Goal: Navigation & Orientation: Find specific page/section

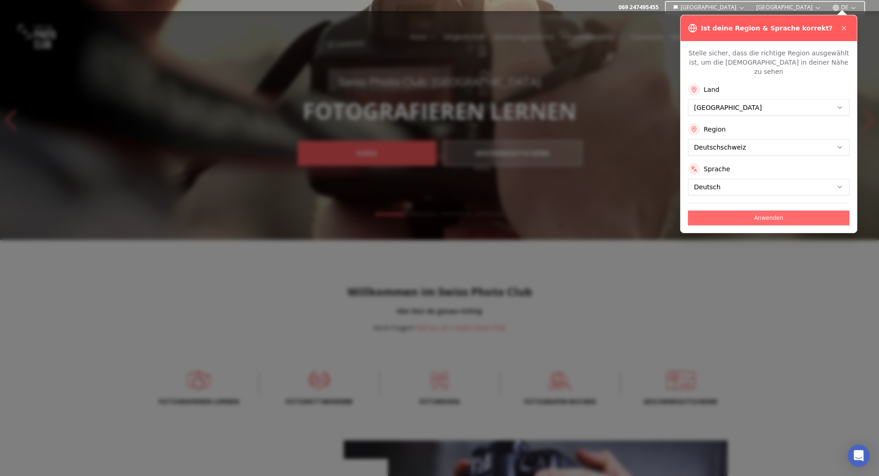
click at [697, 214] on button "Anwenden" at bounding box center [768, 217] width 161 height 15
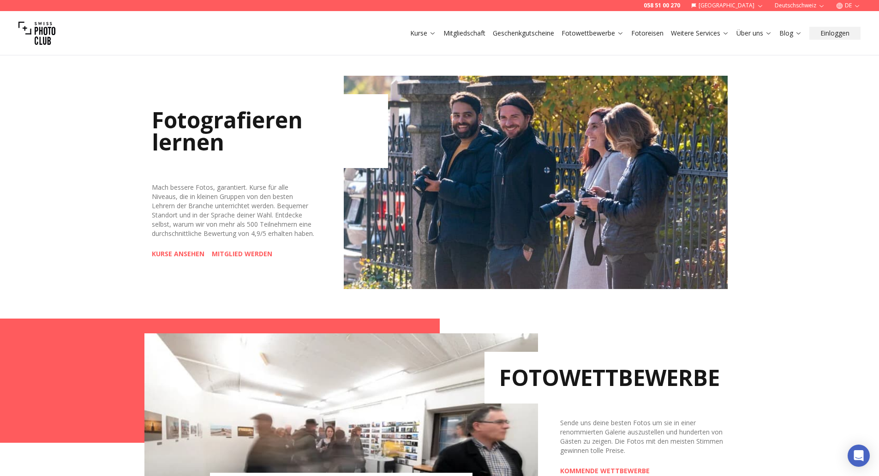
scroll to position [369, 0]
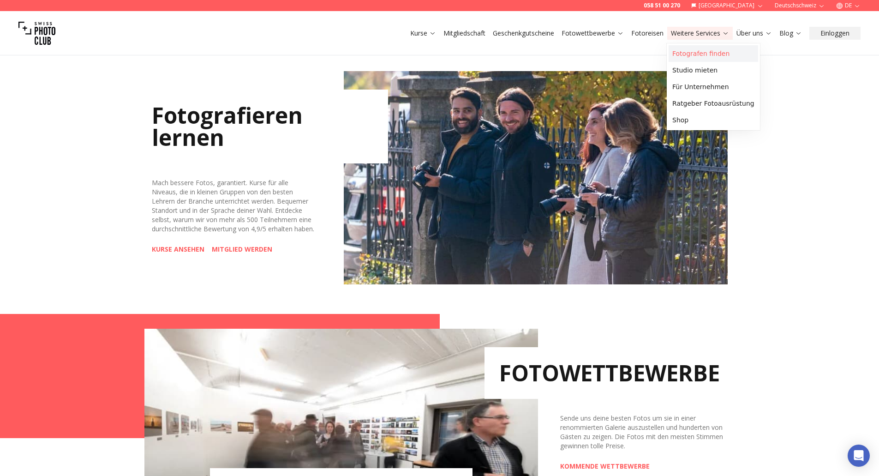
click at [690, 53] on link "Fotografen finden" at bounding box center [712, 53] width 89 height 17
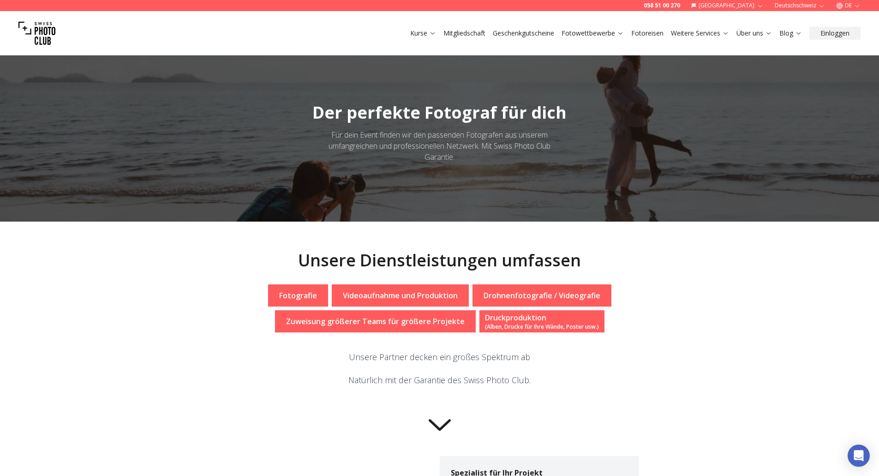
click at [432, 423] on icon at bounding box center [440, 425] width 22 height 12
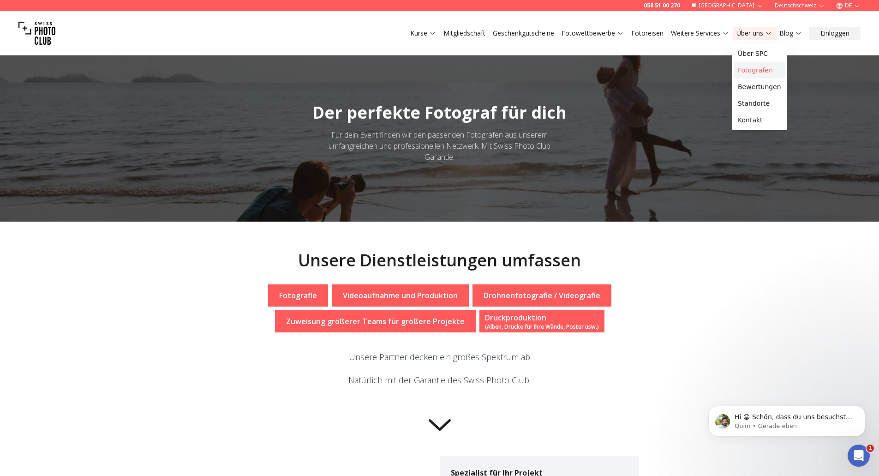
click at [744, 70] on link "Fotografen" at bounding box center [759, 70] width 51 height 17
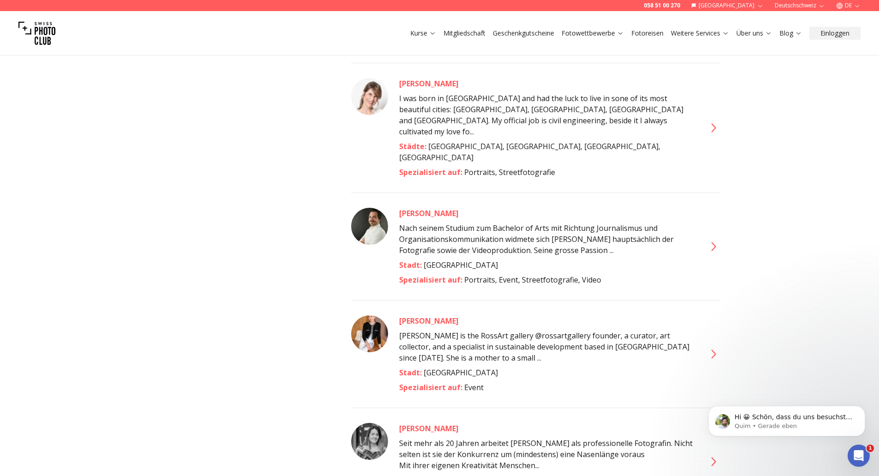
scroll to position [4429, 0]
